Goal: Information Seeking & Learning: Learn about a topic

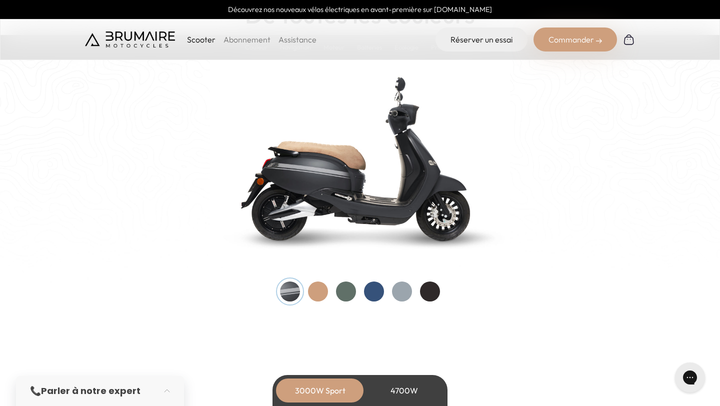
click at [343, 293] on div at bounding box center [346, 292] width 20 height 20
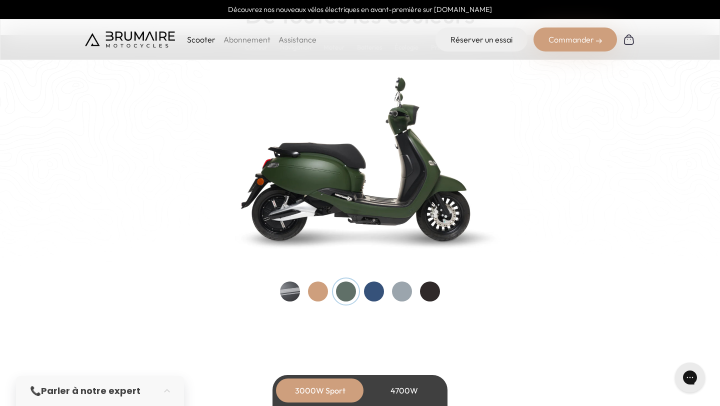
click at [312, 287] on div at bounding box center [318, 292] width 20 height 20
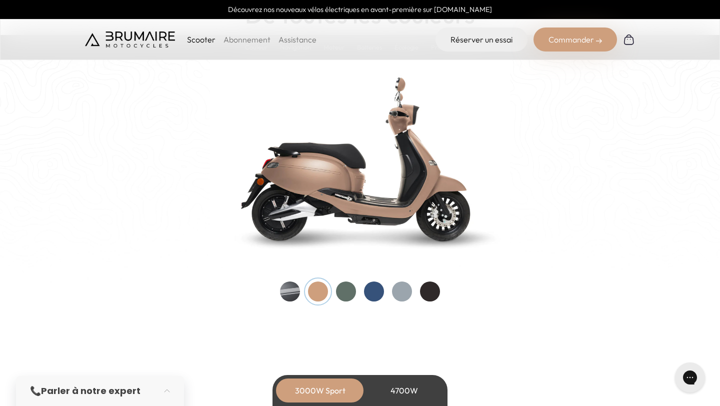
click at [373, 290] on div at bounding box center [374, 292] width 20 height 20
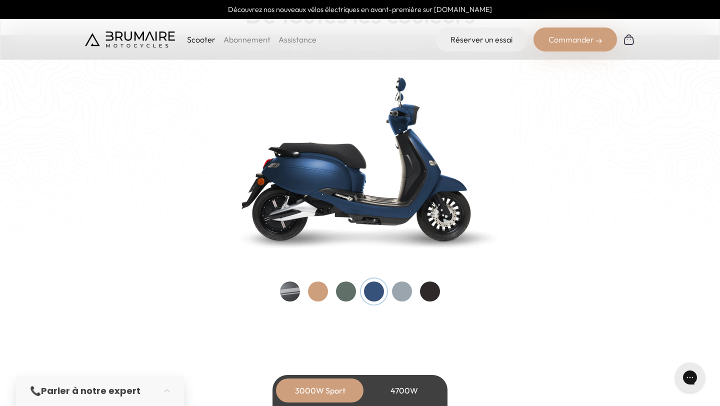
click at [407, 290] on div at bounding box center [402, 292] width 20 height 20
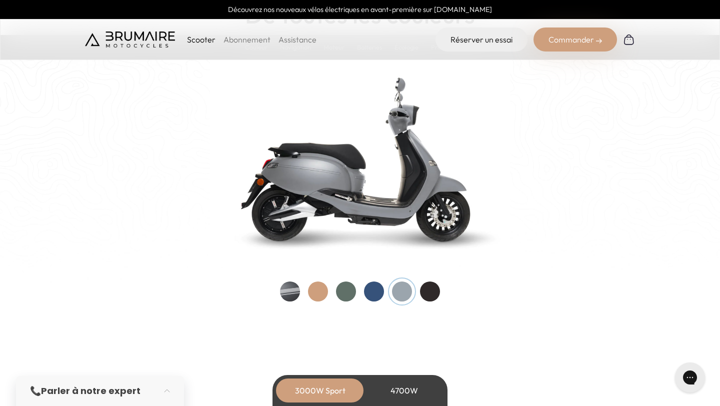
click at [287, 286] on div at bounding box center [290, 292] width 20 height 20
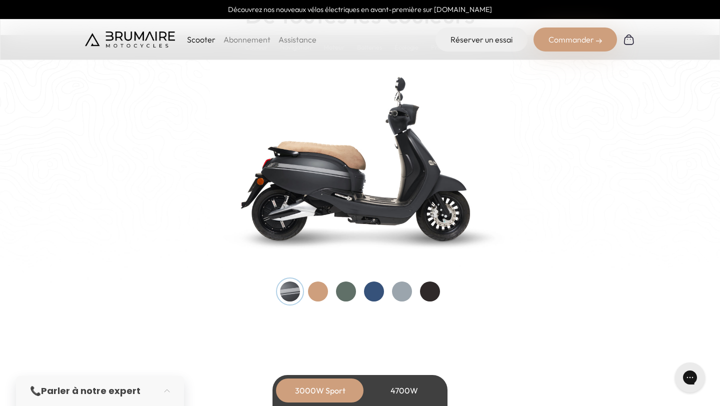
click at [433, 288] on div at bounding box center [430, 292] width 20 height 20
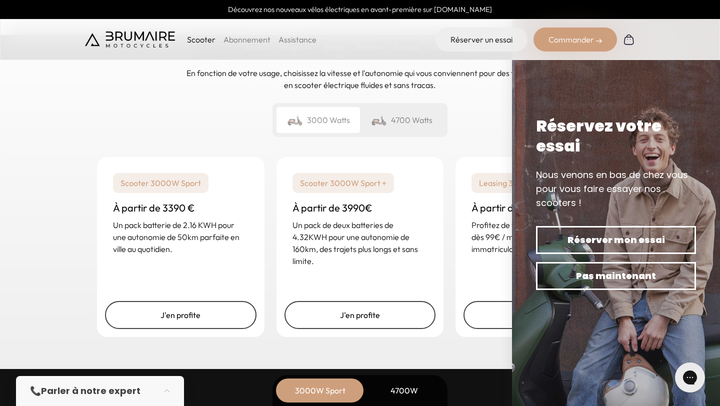
scroll to position [2413, 0]
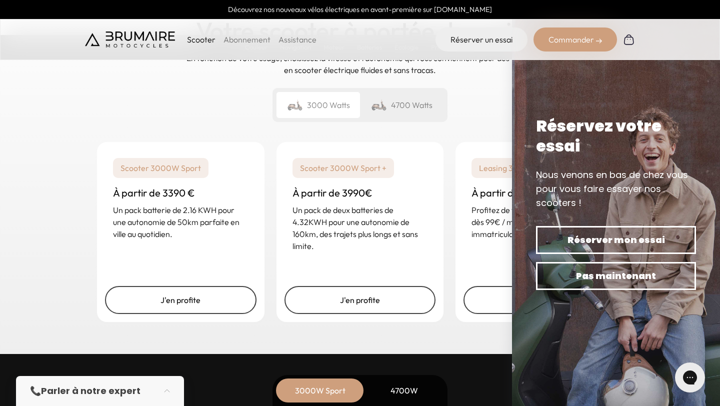
click at [406, 116] on div "4700 Watts" at bounding box center [402, 105] width 84 height 26
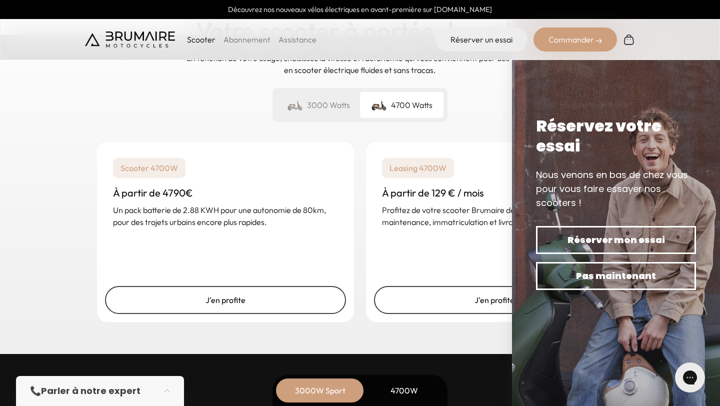
click at [333, 109] on div "3000 Watts" at bounding box center [319, 105] width 84 height 26
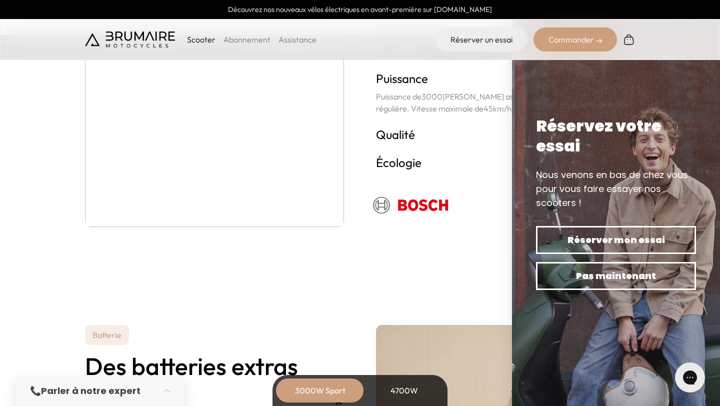
scroll to position [1812, 0]
